Goal: Information Seeking & Learning: Find specific fact

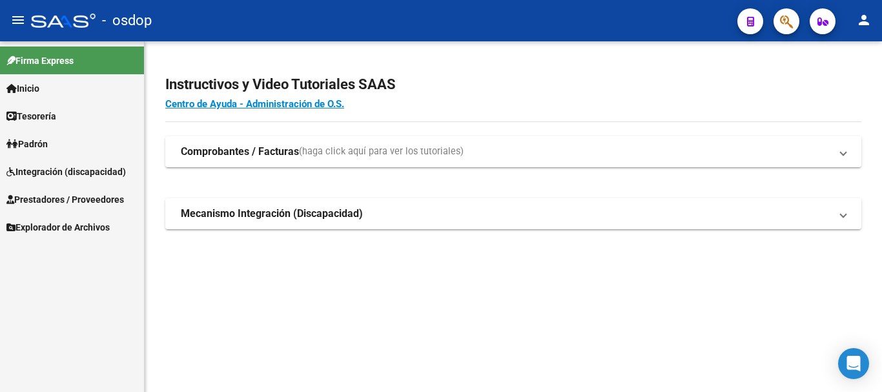
click at [48, 199] on span "Prestadores / Proveedores" at bounding box center [64, 199] width 117 height 14
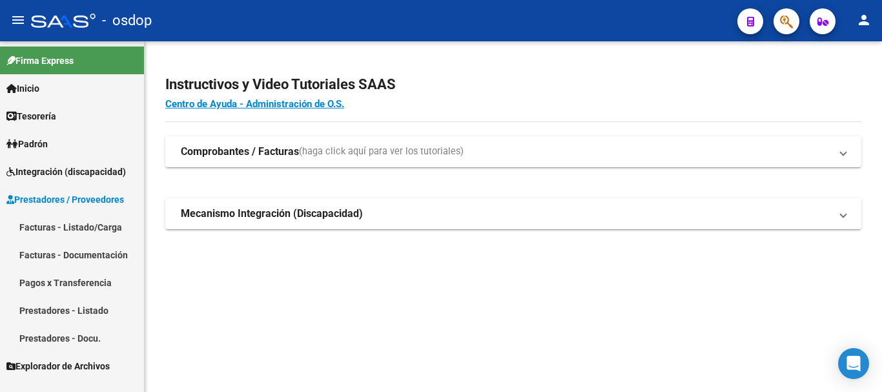
click at [53, 310] on link "Prestadores - Listado" at bounding box center [72, 310] width 144 height 28
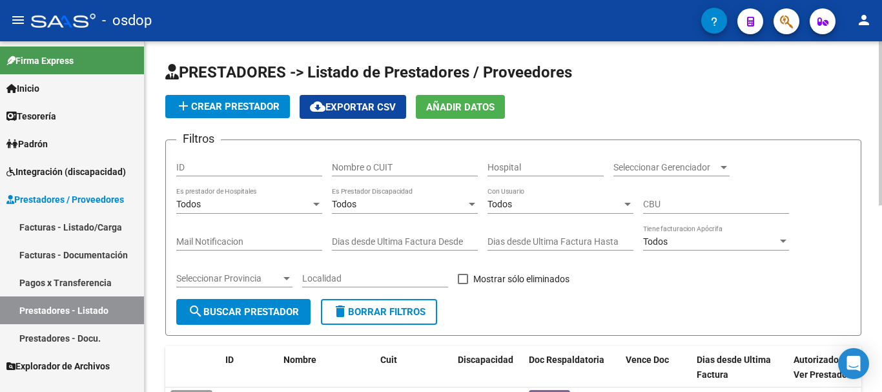
click at [371, 164] on input "Nombre o CUIT" at bounding box center [405, 167] width 146 height 11
type input "23360572609"
click at [212, 317] on span "search Buscar Prestador" at bounding box center [243, 312] width 111 height 12
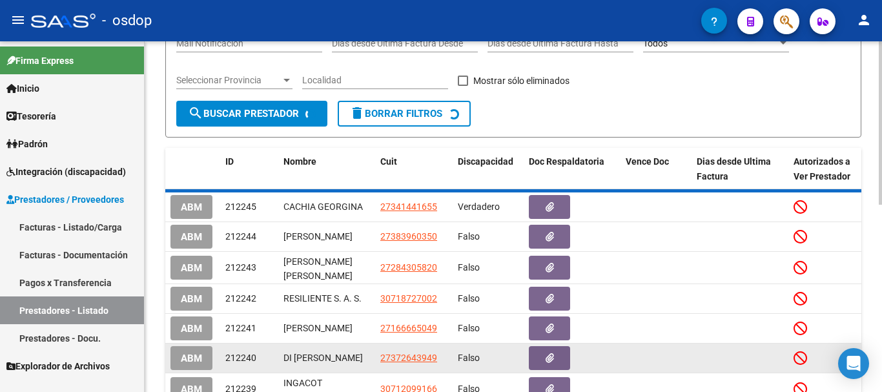
scroll to position [110, 0]
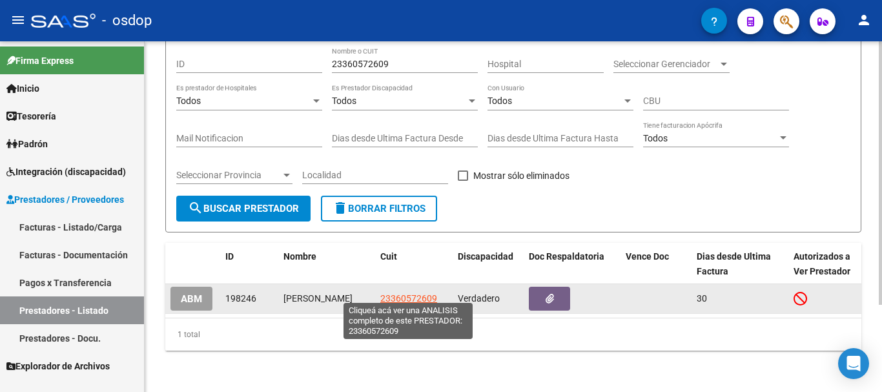
click at [387, 297] on span "23360572609" at bounding box center [408, 298] width 57 height 10
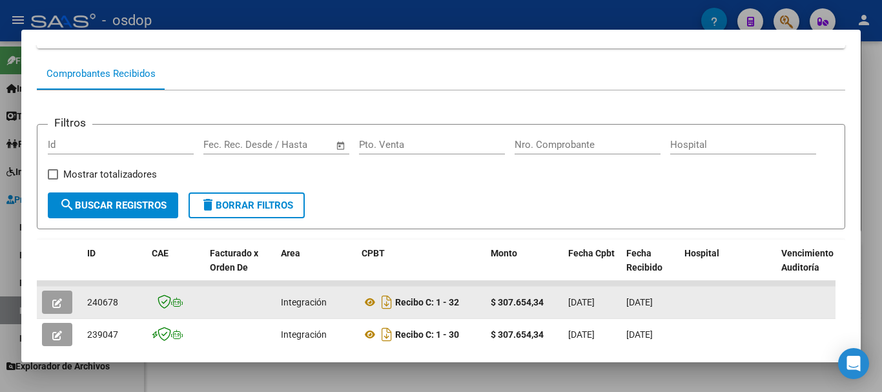
scroll to position [178, 0]
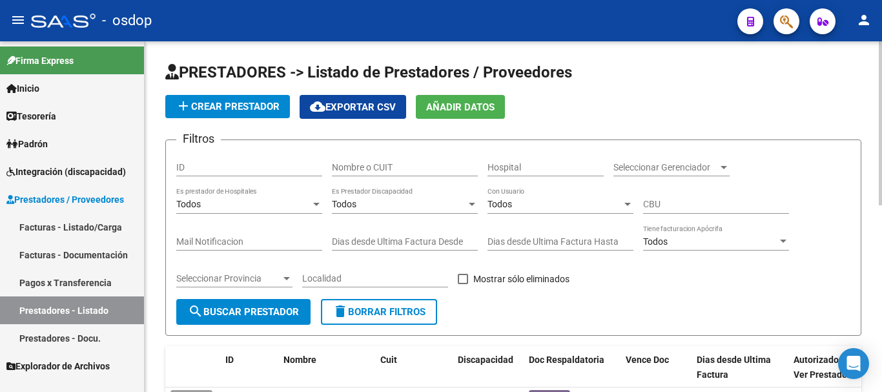
click at [406, 170] on input "Nombre o CUIT" at bounding box center [405, 167] width 146 height 11
type input "27370637046"
click at [245, 312] on span "search Buscar Prestador" at bounding box center [243, 312] width 111 height 12
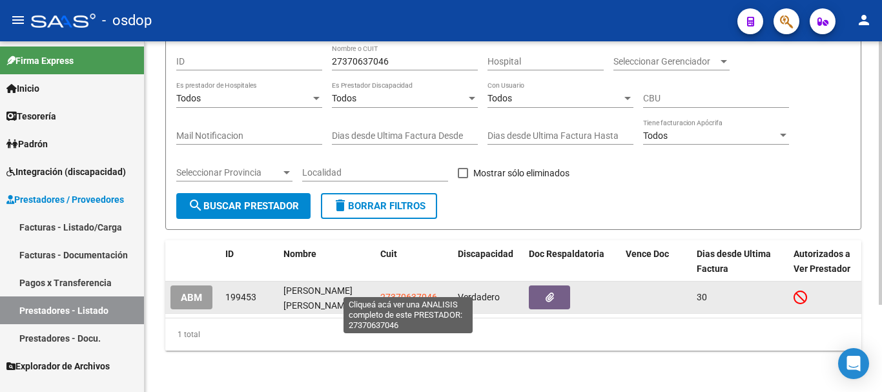
click at [411, 292] on span "27370637046" at bounding box center [408, 297] width 57 height 10
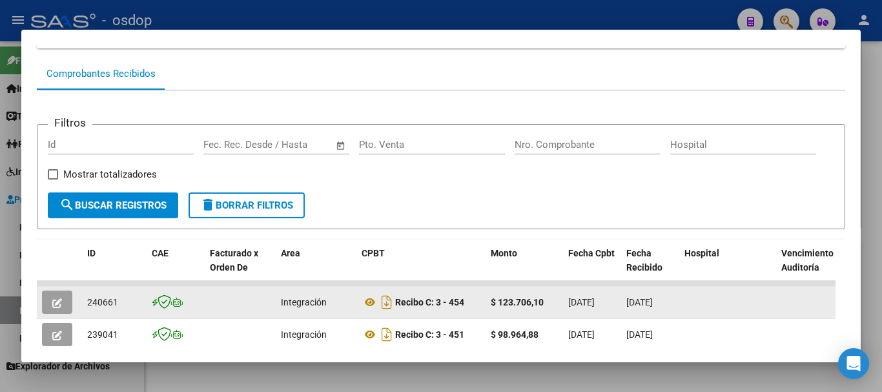
scroll to position [178, 0]
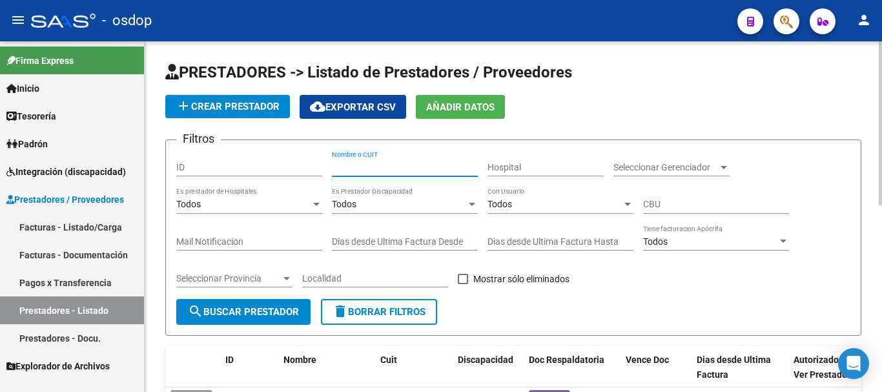
click at [345, 166] on input "Nombre o CUIT" at bounding box center [405, 167] width 146 height 11
type input "27286392887"
click at [263, 312] on span "search Buscar Prestador" at bounding box center [243, 312] width 111 height 12
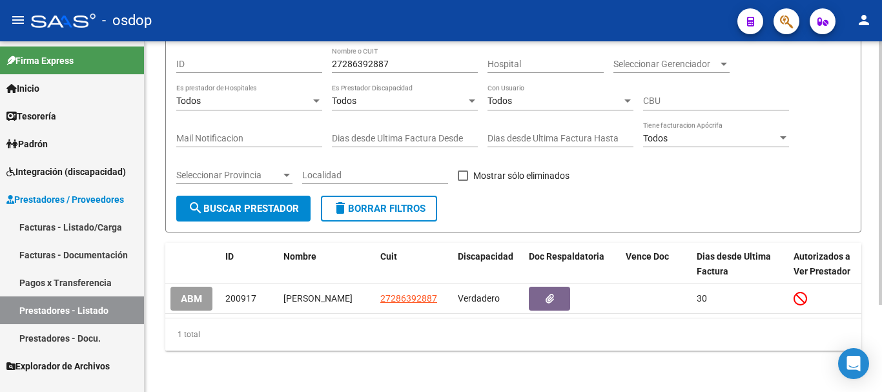
scroll to position [116, 0]
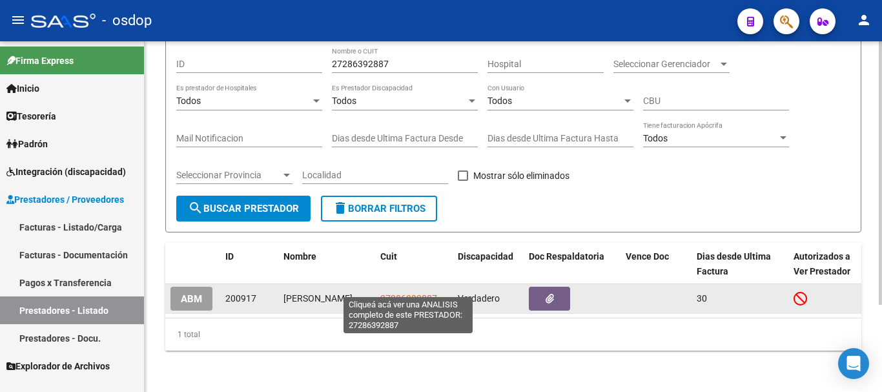
click at [387, 293] on span "27286392887" at bounding box center [408, 298] width 57 height 10
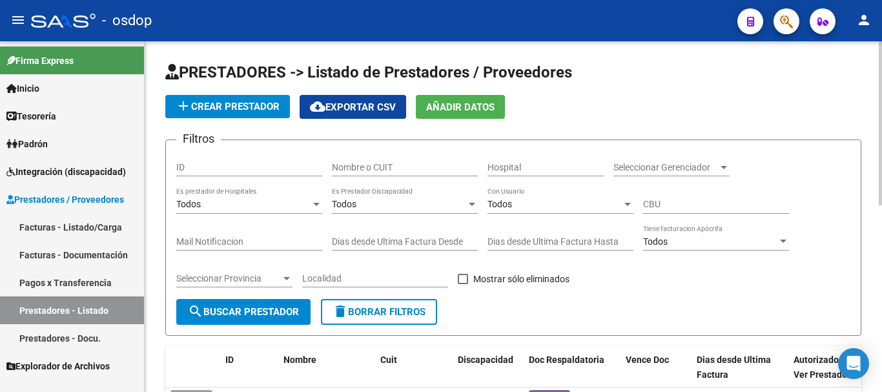
click at [355, 172] on input "Nombre o CUIT" at bounding box center [405, 167] width 146 height 11
type input "23337917534"
click at [271, 311] on span "search Buscar Prestador" at bounding box center [243, 312] width 111 height 12
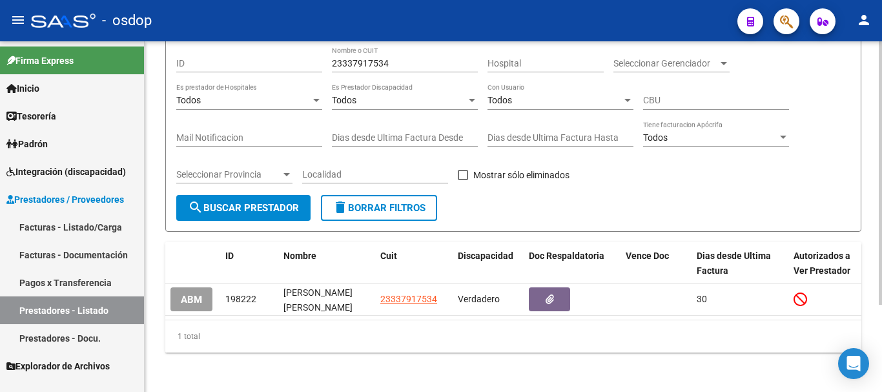
scroll to position [116, 0]
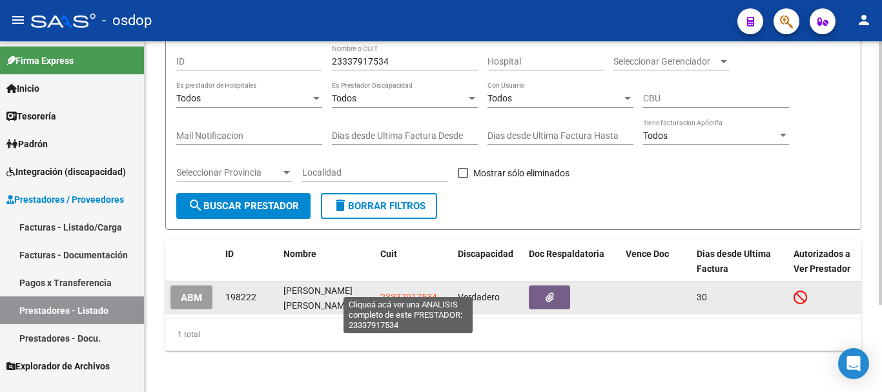
click at [407, 292] on span "23337917534" at bounding box center [408, 297] width 57 height 10
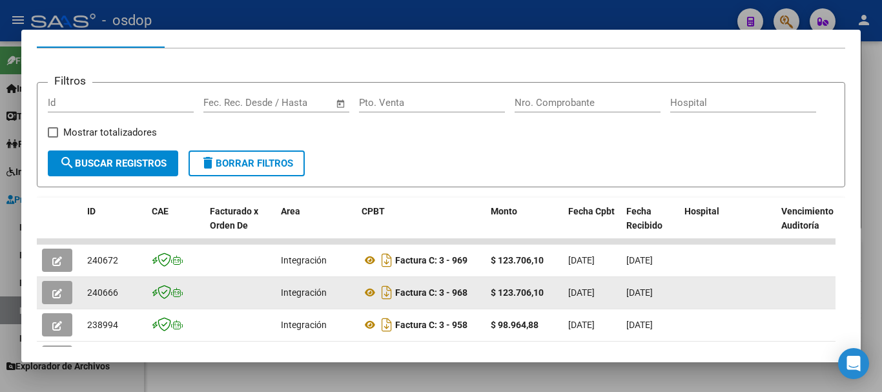
scroll to position [178, 0]
